Goal: Check status: Check status

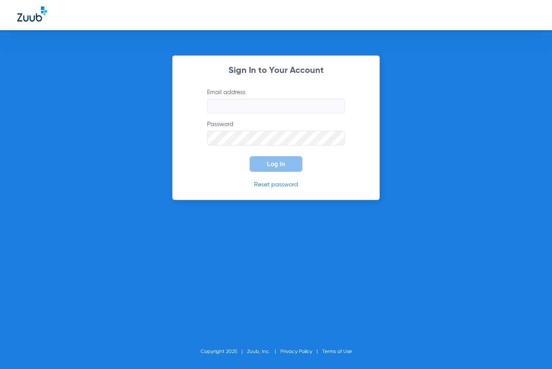
type input "[EMAIL_ADDRESS][DOMAIN_NAME]"
click at [275, 166] on span "Log In" at bounding box center [276, 164] width 18 height 7
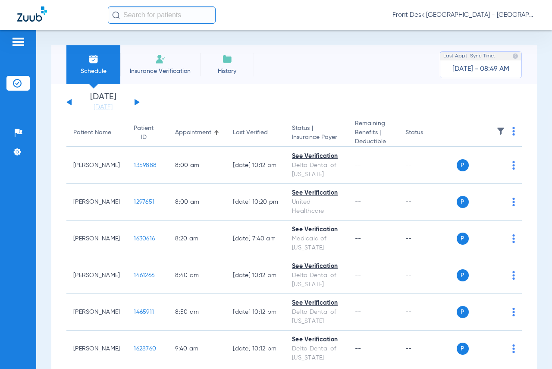
click at [285, 102] on app-single-date-navigator "[DATE] [DATE] [DATE] [DATE] [DATE] [DATE] [DATE] [DATE] [DATE] [DATE] [DATE] [D…" at bounding box center [294, 102] width 456 height 19
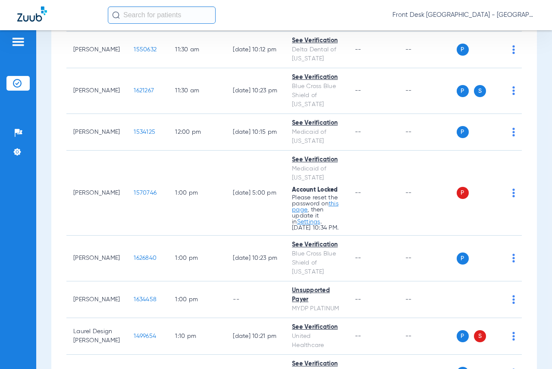
scroll to position [647, 0]
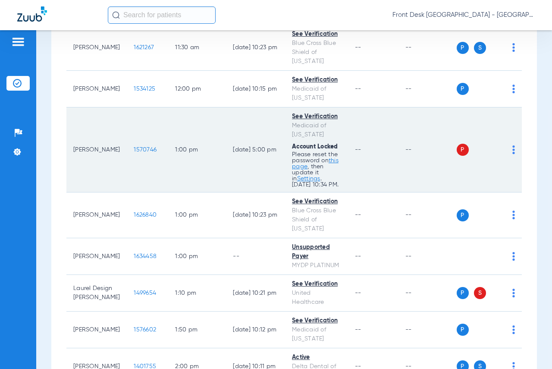
click at [134, 153] on span "1570746" at bounding box center [145, 150] width 23 height 6
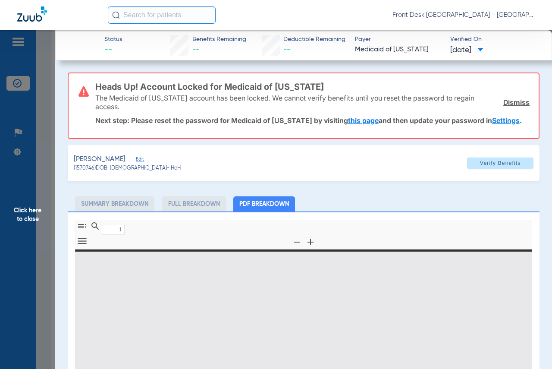
type input "0"
select select "page-width"
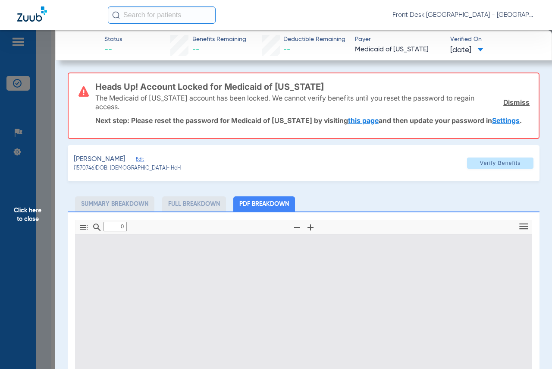
click at [511, 101] on link "Dismiss" at bounding box center [517, 102] width 26 height 9
type input "1"
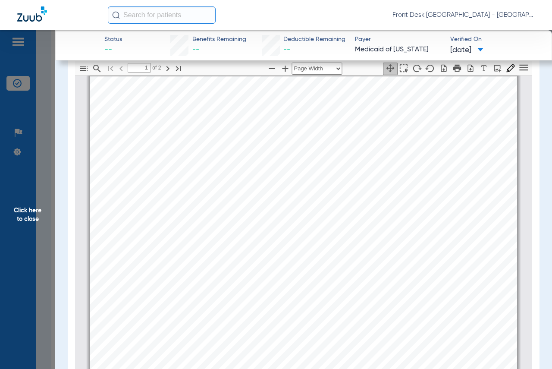
scroll to position [0, 0]
click at [45, 80] on span "Click here to close" at bounding box center [27, 214] width 55 height 369
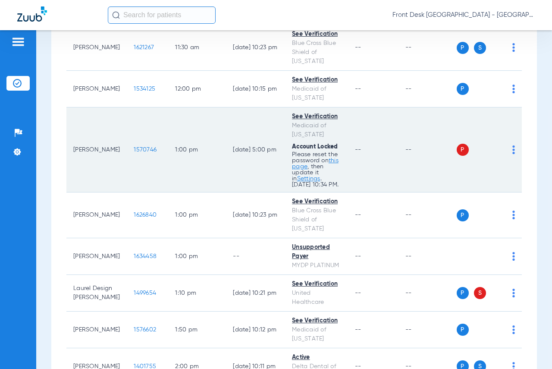
click at [285, 159] on td "See Verification Medicaid of Michigan Account Locked Please reset the password …" at bounding box center [316, 149] width 63 height 85
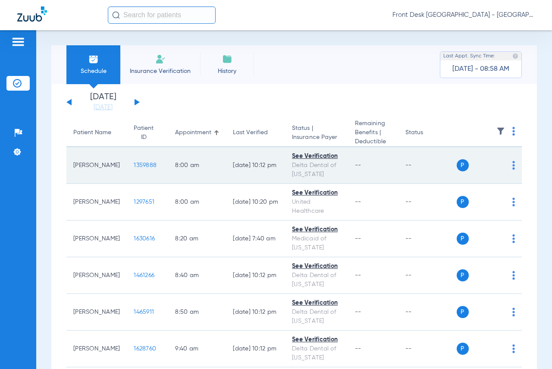
click at [136, 167] on span "1359888" at bounding box center [145, 165] width 23 height 6
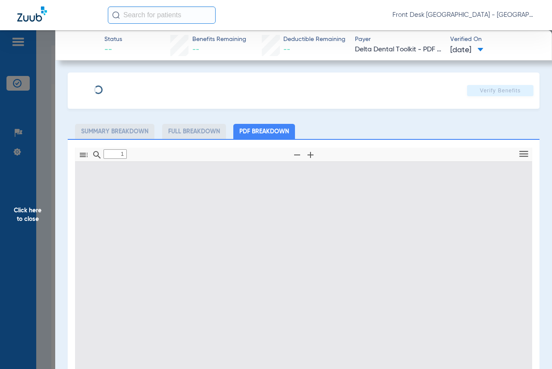
type input "0"
select select "page-width"
click at [309, 115] on div "Verify Benefits Subscriber Information First name Last name DOB mm / dd / yyyy …" at bounding box center [304, 297] width 472 height 451
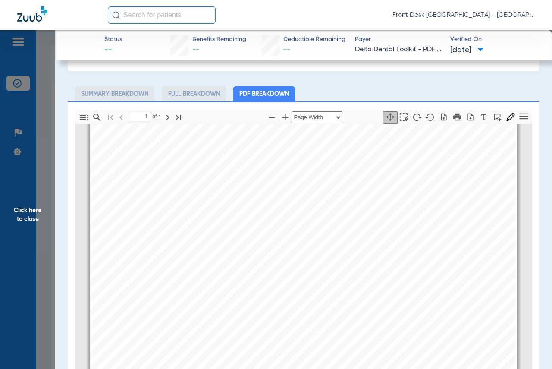
scroll to position [86, 0]
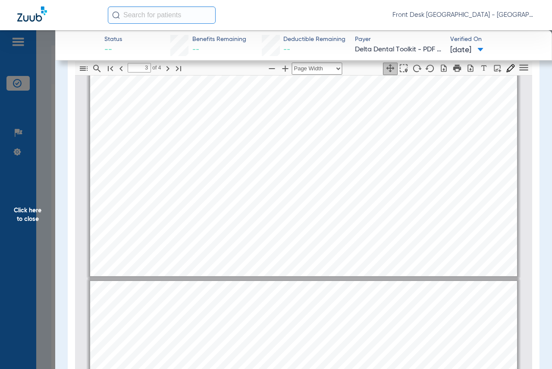
type input "4"
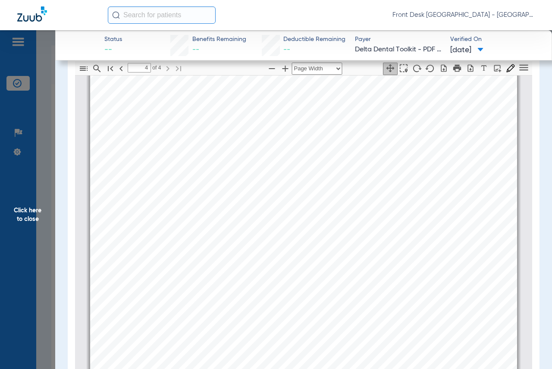
scroll to position [1879, 0]
click at [24, 108] on span "Click here to close" at bounding box center [27, 214] width 55 height 369
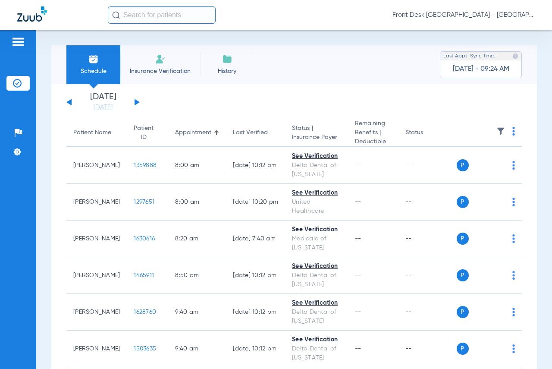
click at [304, 98] on app-single-date-navigator "[DATE] [DATE] [DATE] [DATE] [DATE] [DATE] [DATE] [DATE] [DATE] [DATE] [DATE] [D…" at bounding box center [294, 102] width 456 height 19
click at [299, 100] on app-single-date-navigator "[DATE] [DATE] [DATE] [DATE] [DATE] [DATE] [DATE] [DATE] [DATE] [DATE] [DATE] [D…" at bounding box center [294, 102] width 456 height 19
click at [260, 94] on app-single-date-navigator "[DATE] [DATE] [DATE] [DATE] [DATE] [DATE] [DATE] [DATE] [DATE] [DATE] [DATE] [D…" at bounding box center [294, 102] width 456 height 19
